Goal: Transaction & Acquisition: Subscribe to service/newsletter

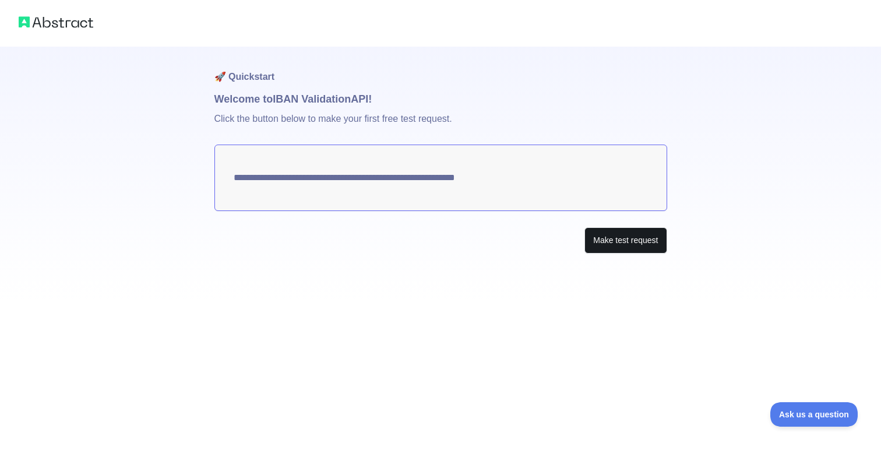
click at [590, 237] on button "Make test request" at bounding box center [625, 240] width 82 height 26
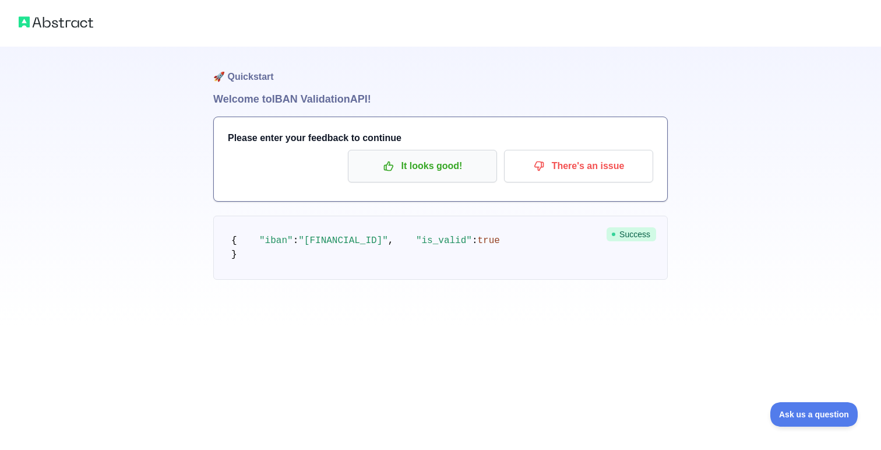
click at [408, 167] on p "It looks good!" at bounding box center [423, 166] width 132 height 20
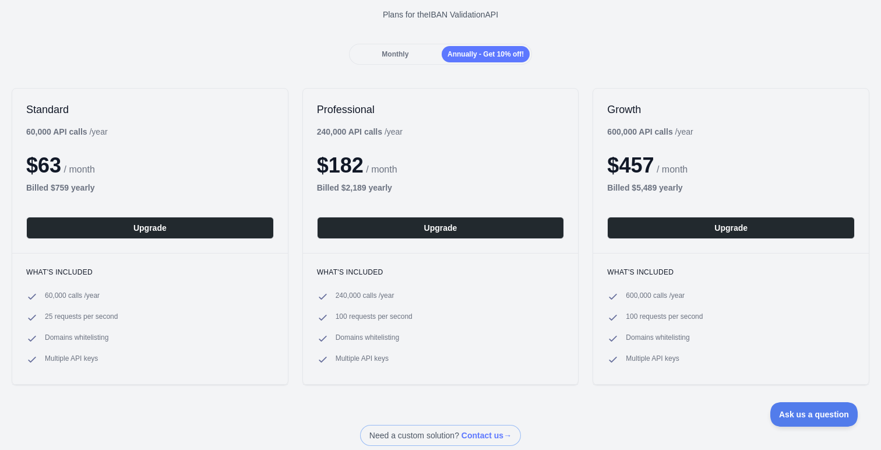
scroll to position [100, 0]
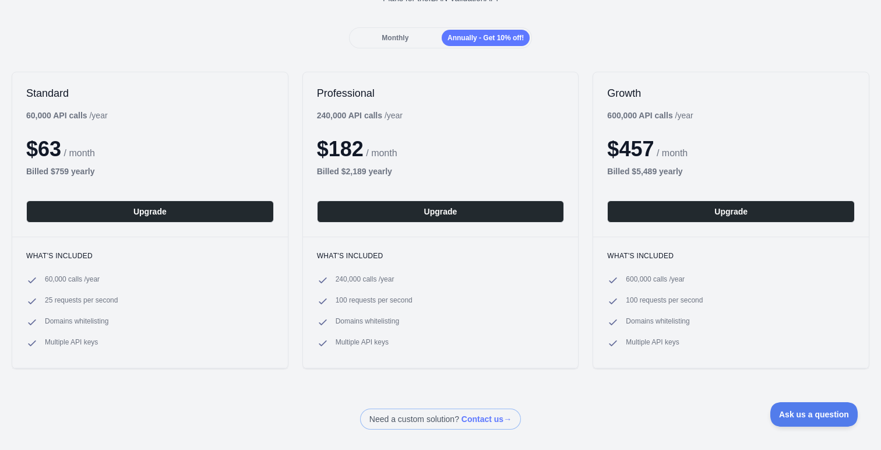
click at [410, 37] on div "Monthly" at bounding box center [395, 38] width 88 height 16
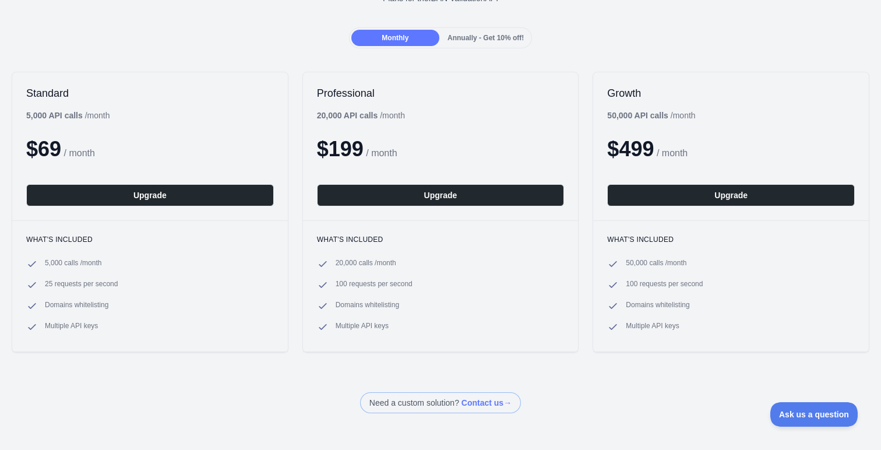
click at [474, 37] on span "Annually - Get 10% off!" at bounding box center [485, 38] width 76 height 8
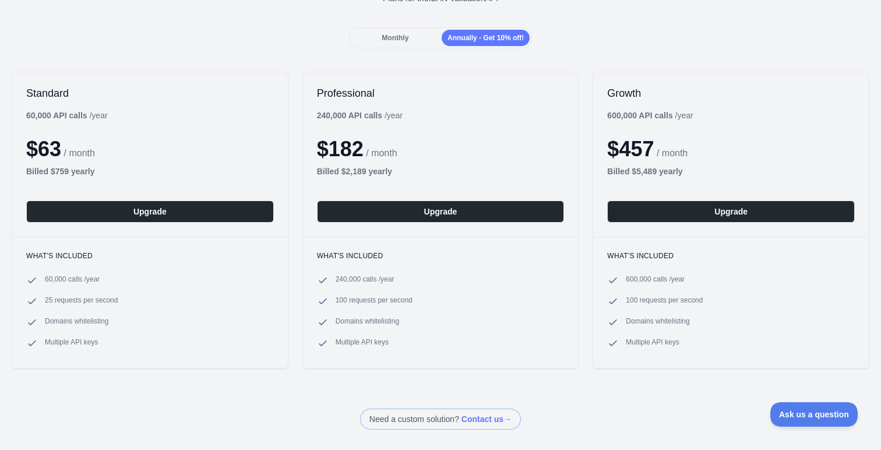
click at [399, 39] on span "Monthly" at bounding box center [395, 38] width 27 height 8
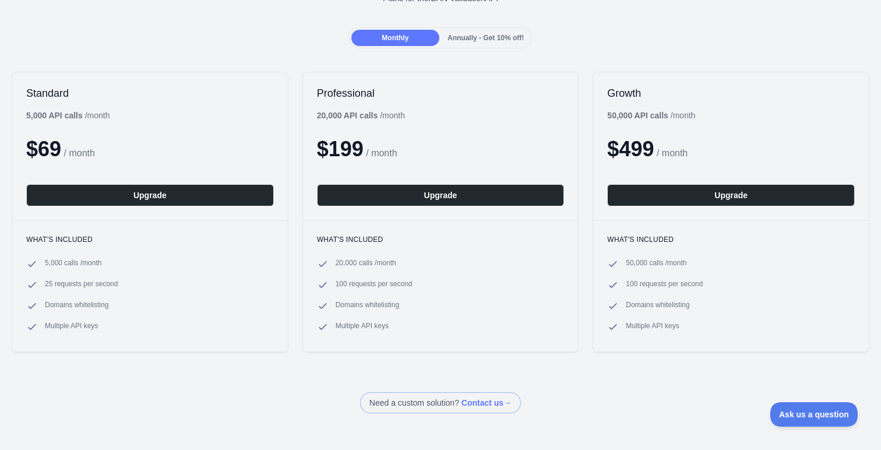
click at [461, 37] on span "Annually - Get 10% off!" at bounding box center [485, 38] width 76 height 8
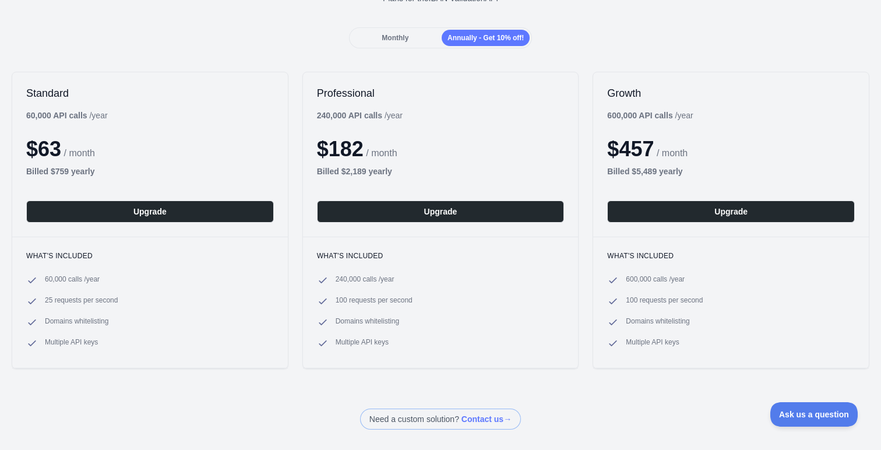
click at [362, 37] on div "Monthly" at bounding box center [395, 38] width 88 height 16
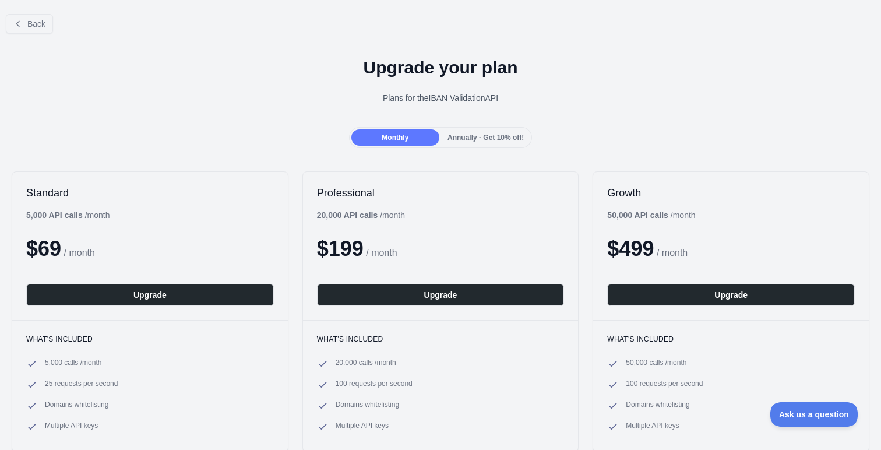
scroll to position [0, 0]
